Goal: Submit feedback/report problem

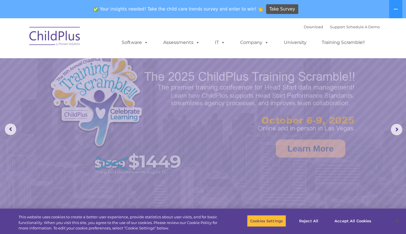
select select "MEDIUM"
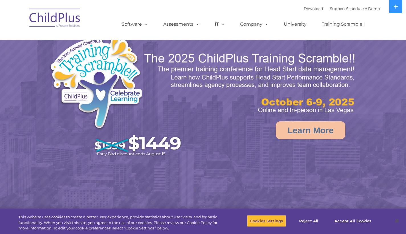
select select "MEDIUM"
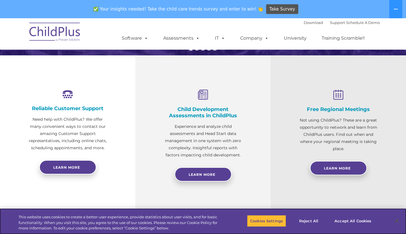
scroll to position [181, 0]
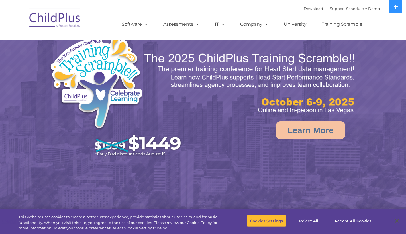
select select "MEDIUM"
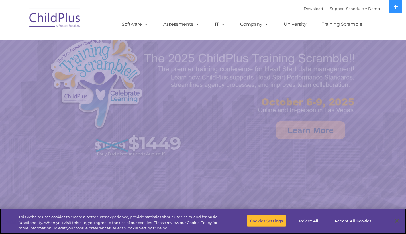
select select "MEDIUM"
